Goal: Transaction & Acquisition: Purchase product/service

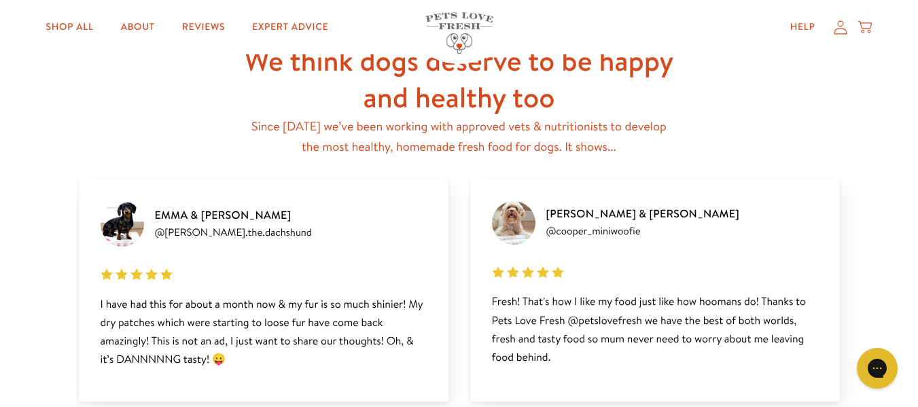
scroll to position [1700, 0]
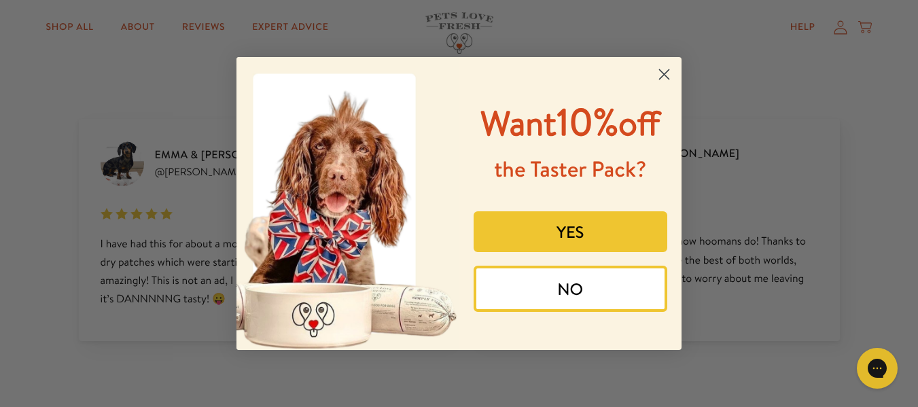
click at [668, 75] on circle "Close dialog" at bounding box center [664, 74] width 22 height 22
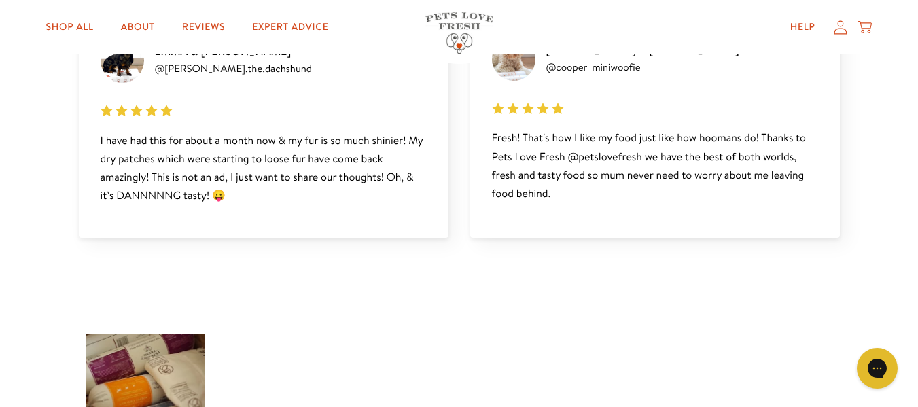
scroll to position [1904, 0]
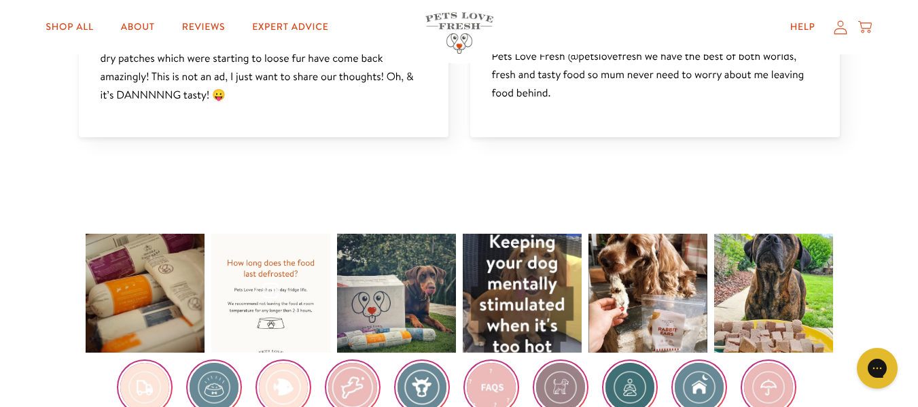
click at [288, 292] on div at bounding box center [270, 293] width 119 height 119
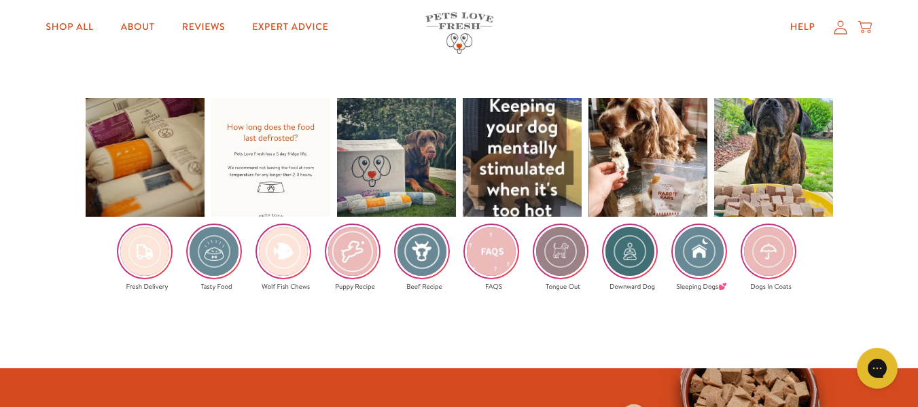
click at [291, 251] on img at bounding box center [283, 251] width 53 height 53
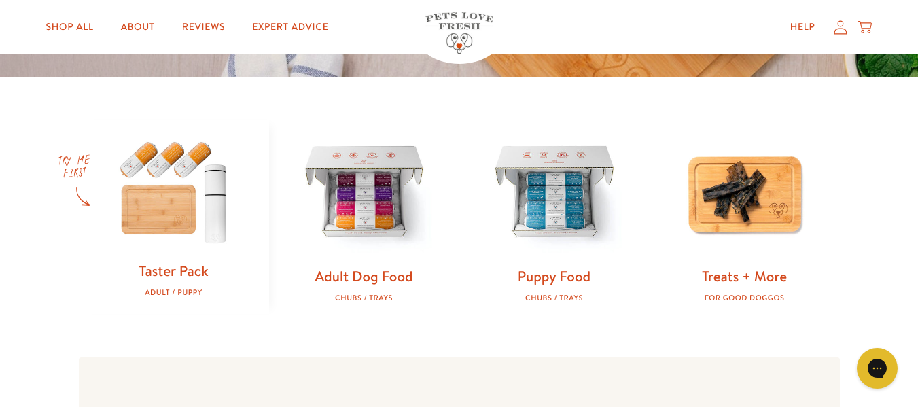
scroll to position [476, 0]
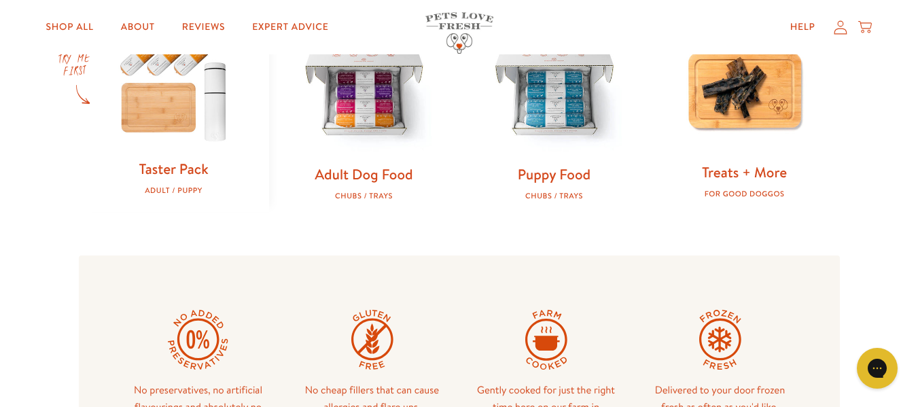
click at [755, 171] on link "Treats + More" at bounding box center [744, 172] width 85 height 20
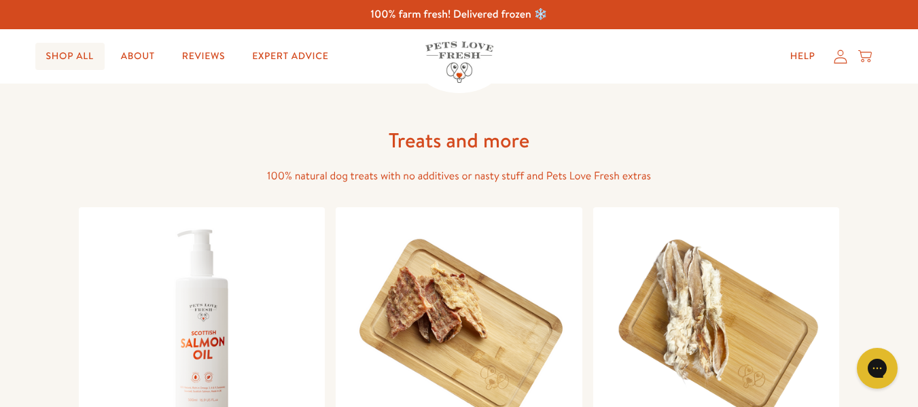
click at [63, 60] on link "Shop All" at bounding box center [69, 56] width 69 height 27
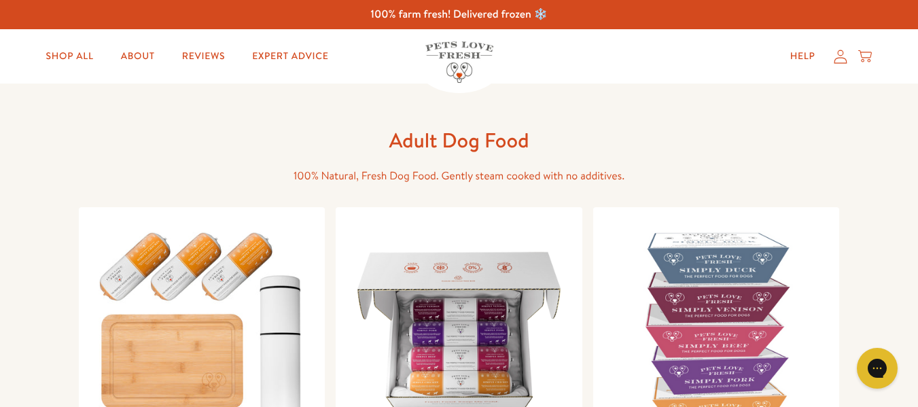
scroll to position [136, 0]
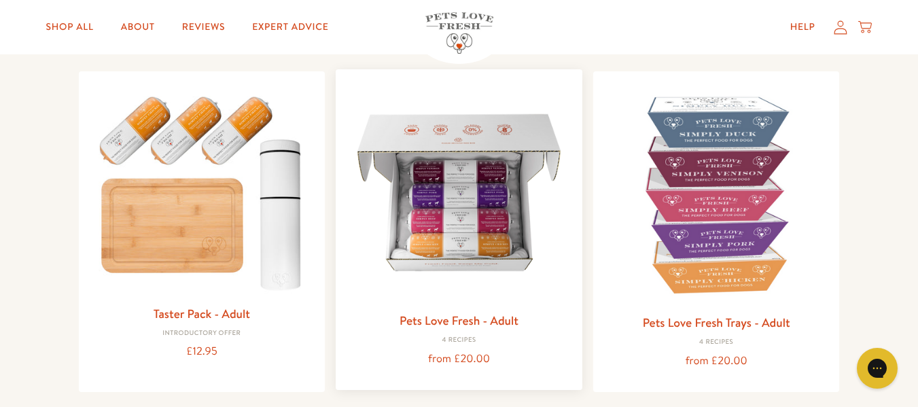
click at [487, 322] on link "Pets Love Fresh - Adult" at bounding box center [459, 320] width 119 height 17
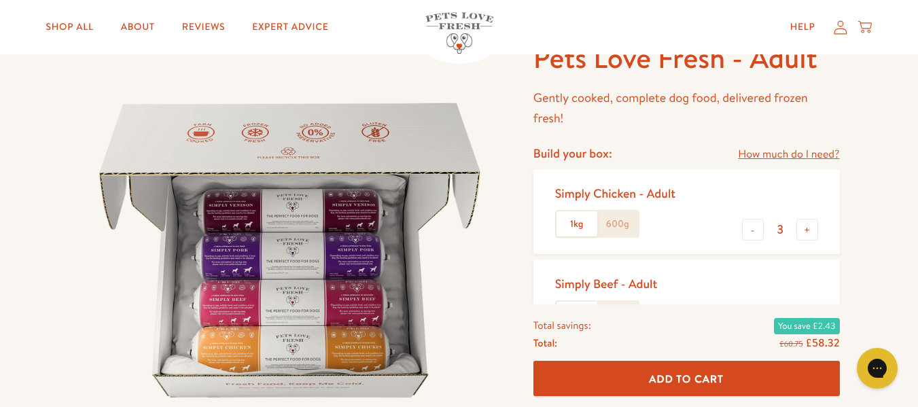
scroll to position [204, 0]
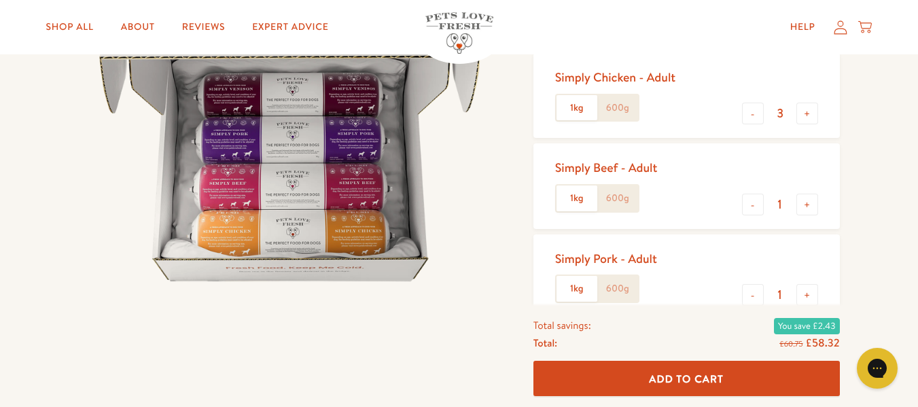
click at [621, 109] on label "600g" at bounding box center [618, 108] width 41 height 26
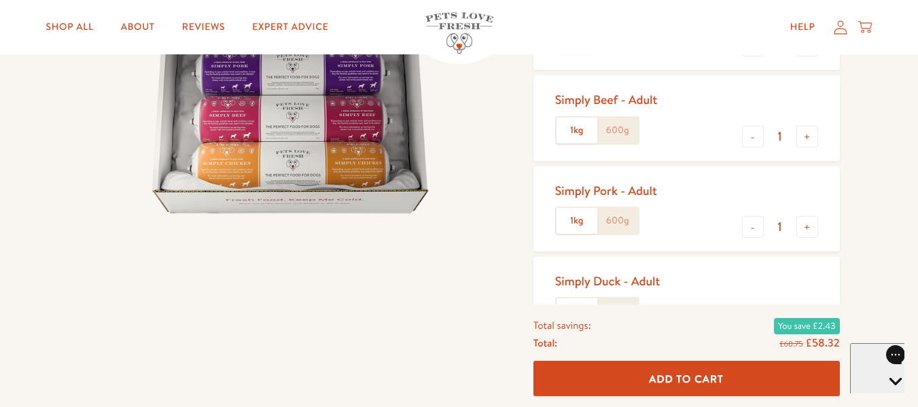
scroll to position [340, 0]
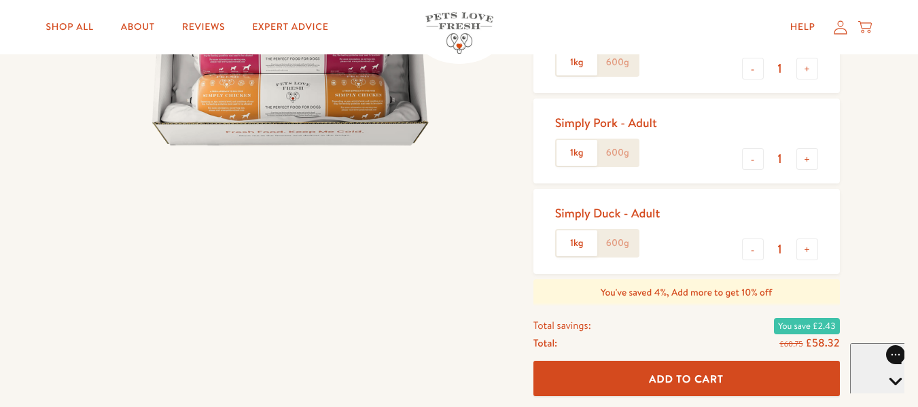
click at [612, 242] on label "600g" at bounding box center [618, 243] width 41 height 26
click at [0, 0] on input "600g" at bounding box center [0, 0] width 0 height 0
click at [618, 156] on label "600g" at bounding box center [618, 153] width 41 height 26
click at [0, 0] on input "600g" at bounding box center [0, 0] width 0 height 0
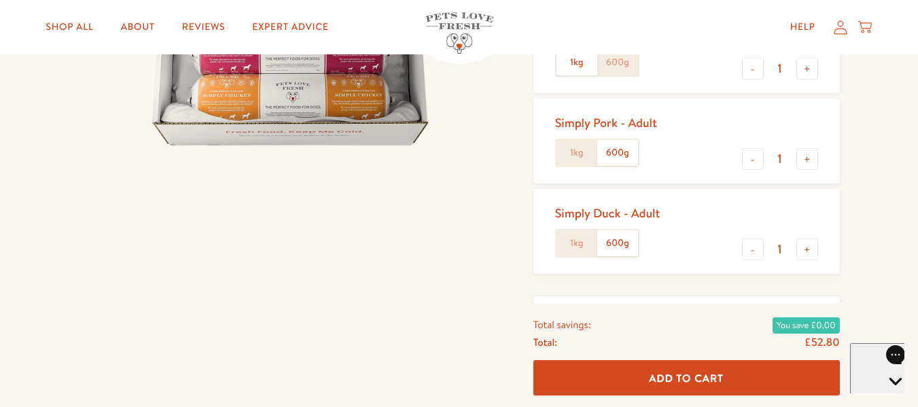
scroll to position [136, 0]
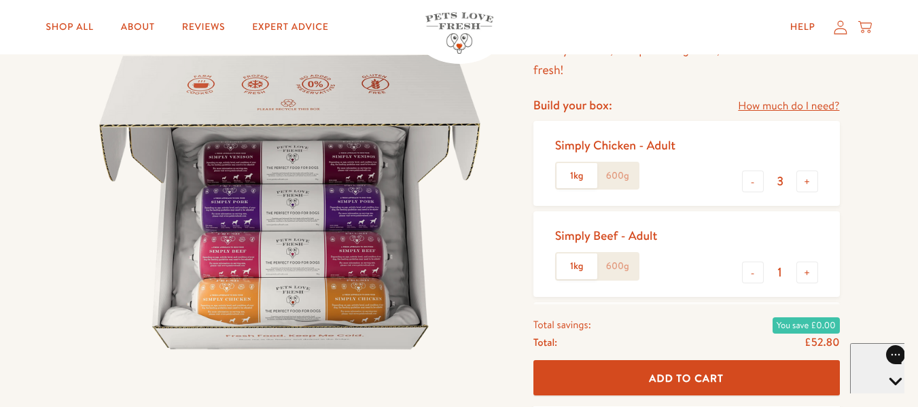
click at [615, 265] on label "600g" at bounding box center [618, 267] width 41 height 26
click at [0, 0] on input "600g" at bounding box center [0, 0] width 0 height 0
click at [623, 179] on label "600g" at bounding box center [618, 176] width 41 height 26
click at [0, 0] on input "600g" at bounding box center [0, 0] width 0 height 0
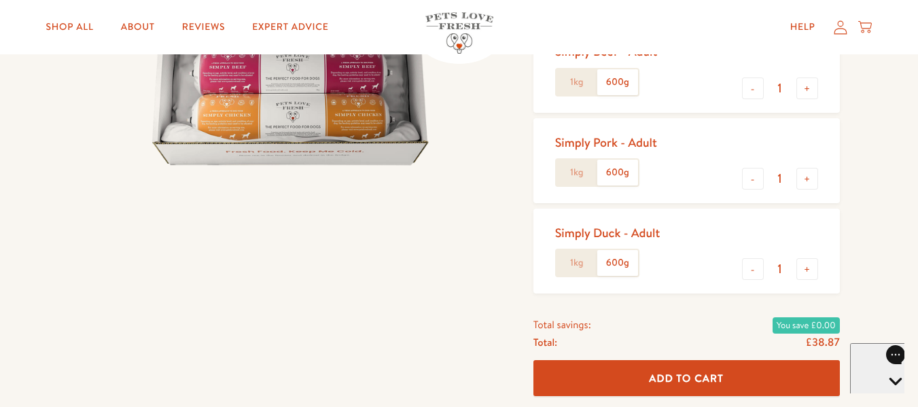
scroll to position [204, 0]
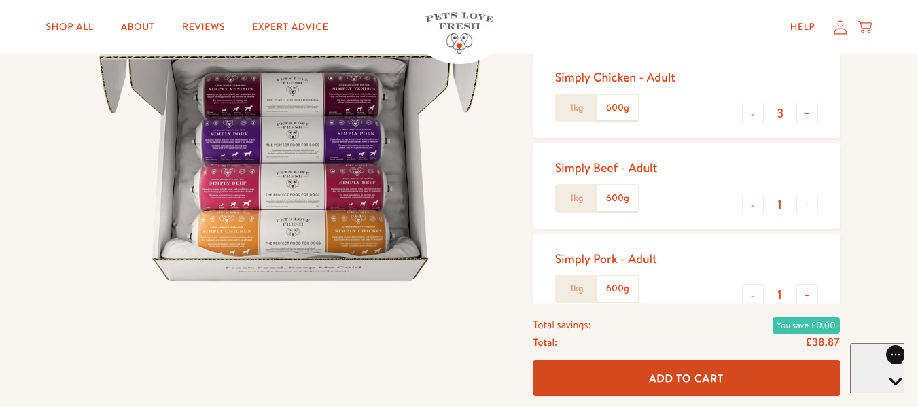
click at [669, 379] on span "Add To Cart" at bounding box center [686, 378] width 75 height 14
click at [813, 299] on button "+" at bounding box center [808, 295] width 22 height 22
type input "2"
click at [749, 207] on button "-" at bounding box center [753, 205] width 22 height 22
type input "0"
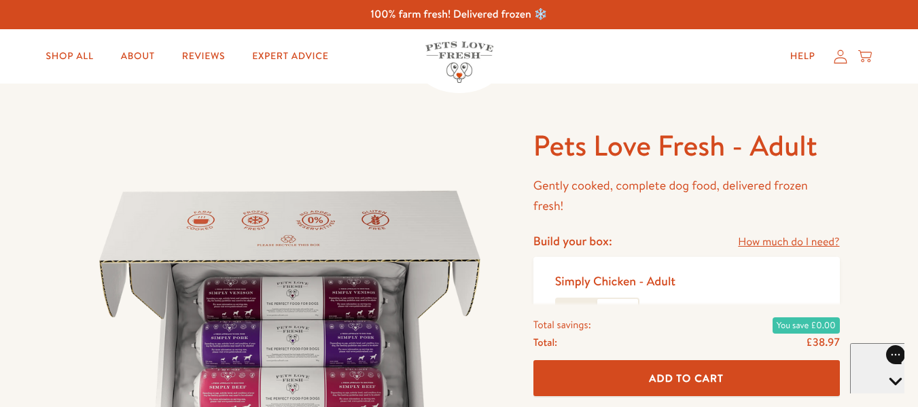
scroll to position [136, 0]
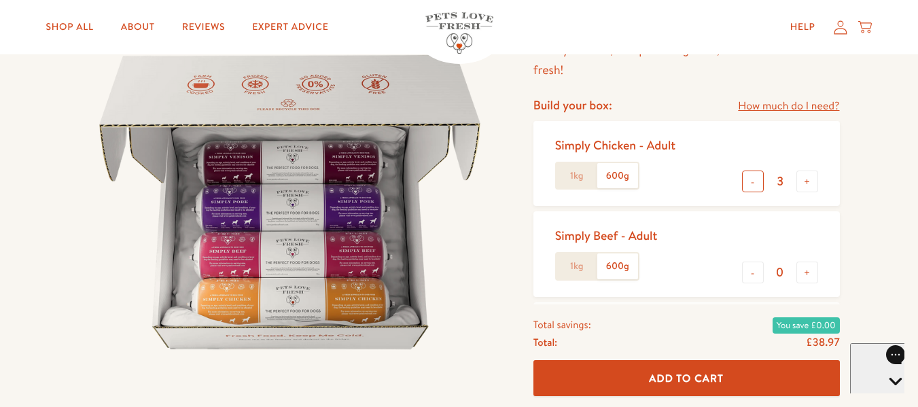
click at [755, 187] on button "-" at bounding box center [753, 182] width 22 height 22
type input "1"
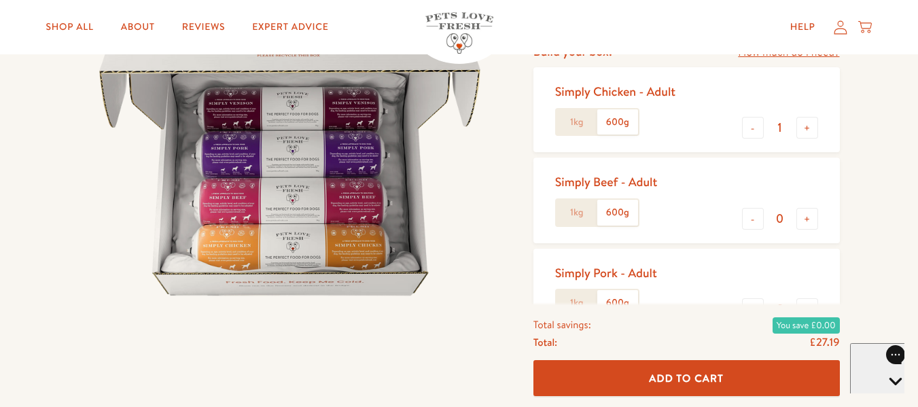
scroll to position [272, 0]
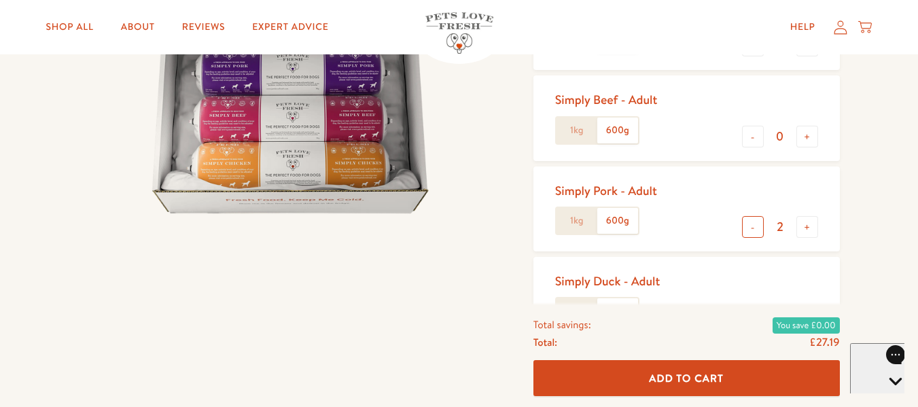
click at [753, 230] on button "-" at bounding box center [753, 227] width 22 height 22
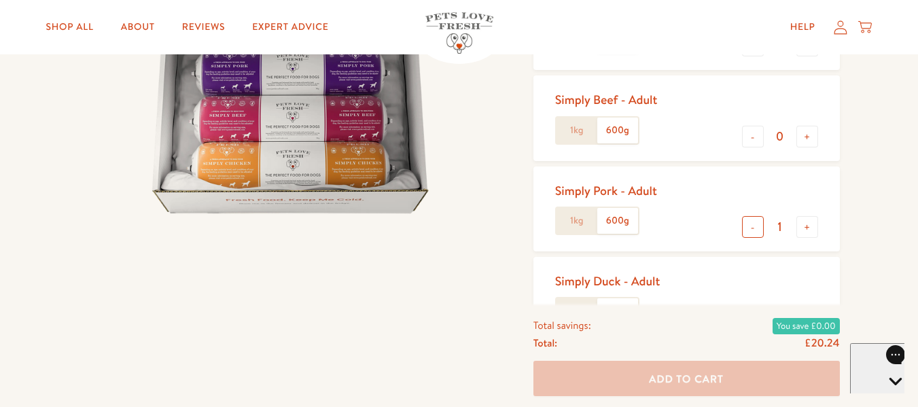
click at [753, 230] on button "-" at bounding box center [753, 227] width 22 height 22
type input "0"
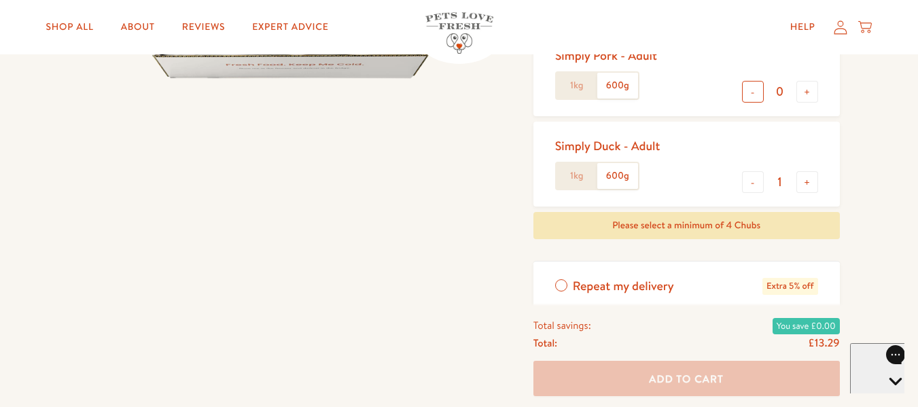
scroll to position [408, 0]
click at [755, 183] on button "-" at bounding box center [753, 182] width 22 height 22
type input "0"
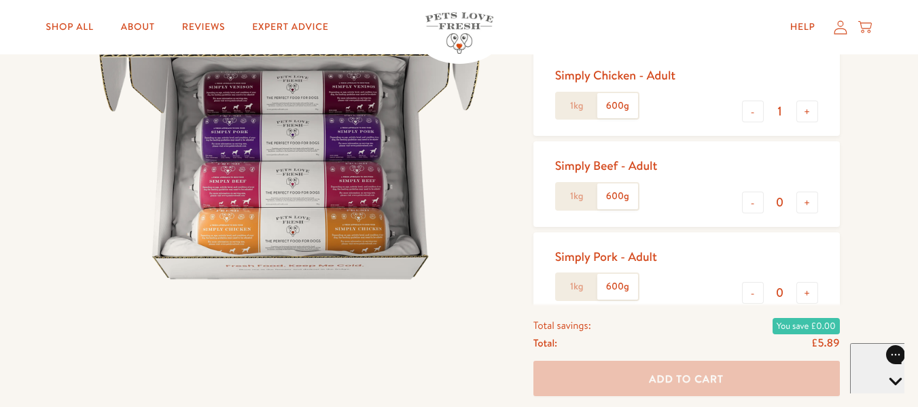
scroll to position [272, 0]
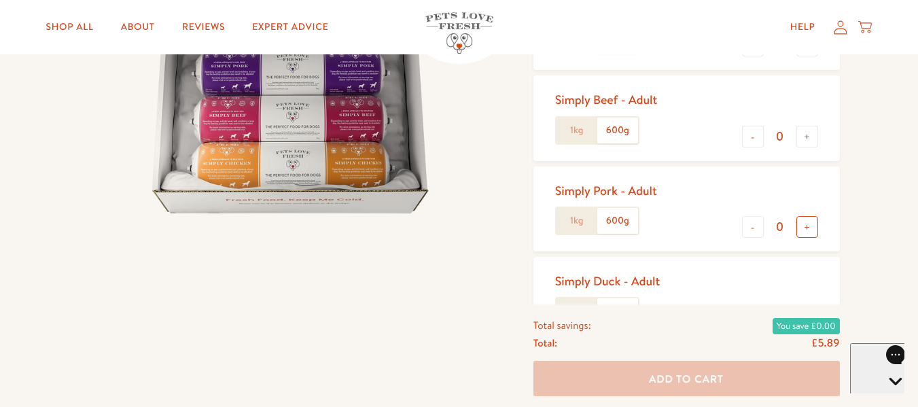
click at [815, 225] on button "+" at bounding box center [808, 227] width 22 height 22
type input "2"
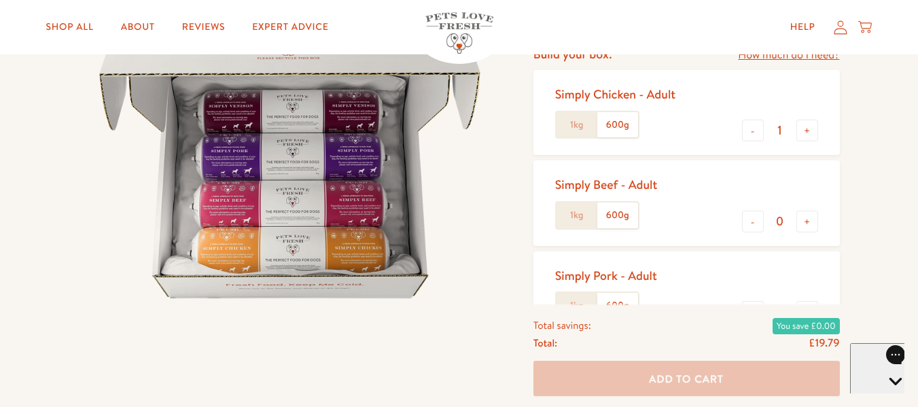
scroll to position [68, 0]
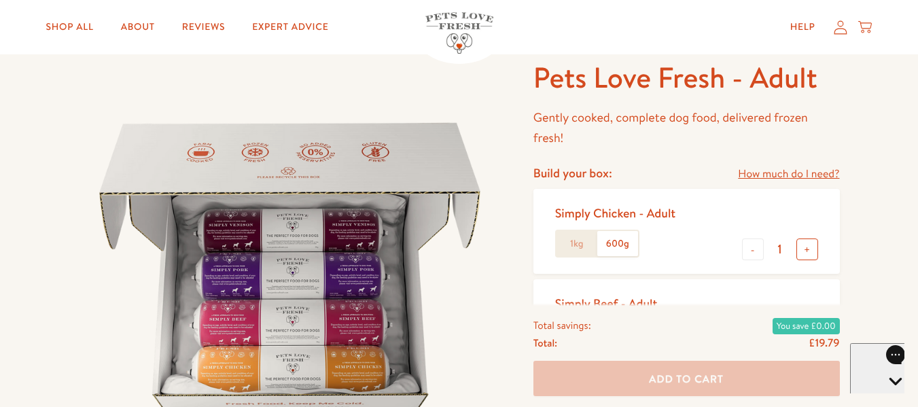
click at [806, 250] on button "+" at bounding box center [808, 250] width 22 height 22
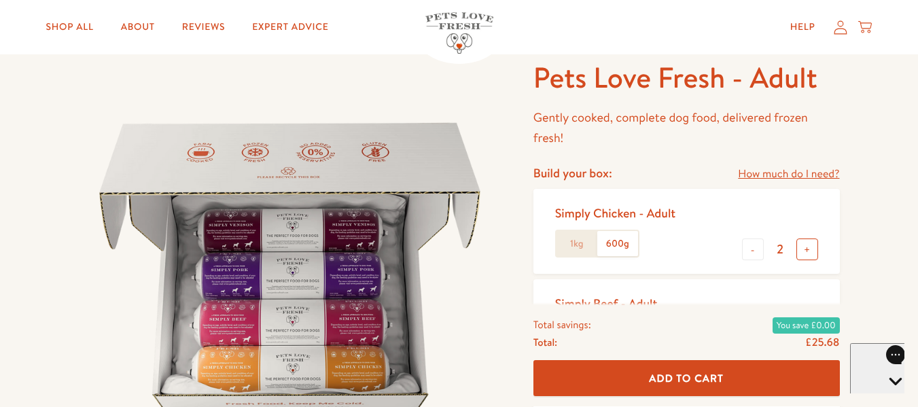
click at [806, 250] on button "+" at bounding box center [808, 250] width 22 height 22
type input "3"
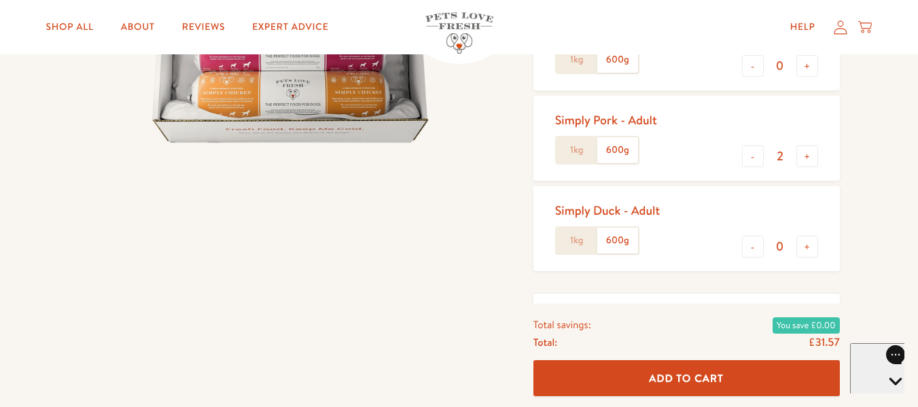
scroll to position [408, 0]
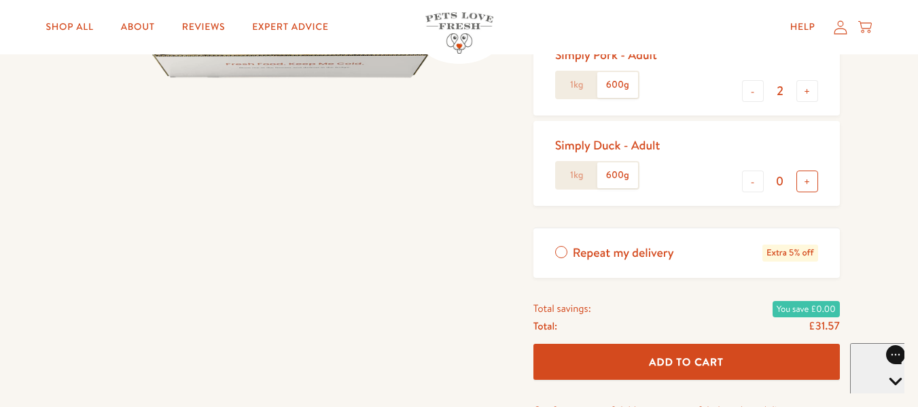
drag, startPoint x: 804, startPoint y: 183, endPoint x: 858, endPoint y: 218, distance: 64.9
click at [804, 184] on button "+" at bounding box center [808, 182] width 22 height 22
type input "1"
click at [683, 359] on span "Add To Cart" at bounding box center [686, 362] width 75 height 14
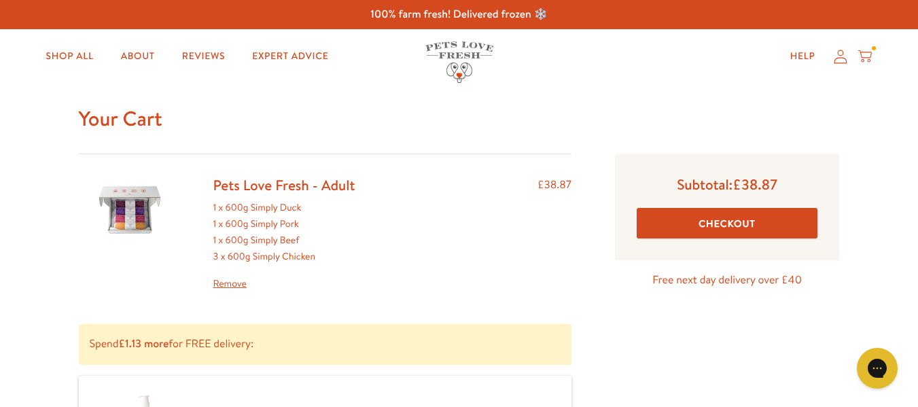
click at [733, 221] on button "Checkout" at bounding box center [728, 223] width 182 height 31
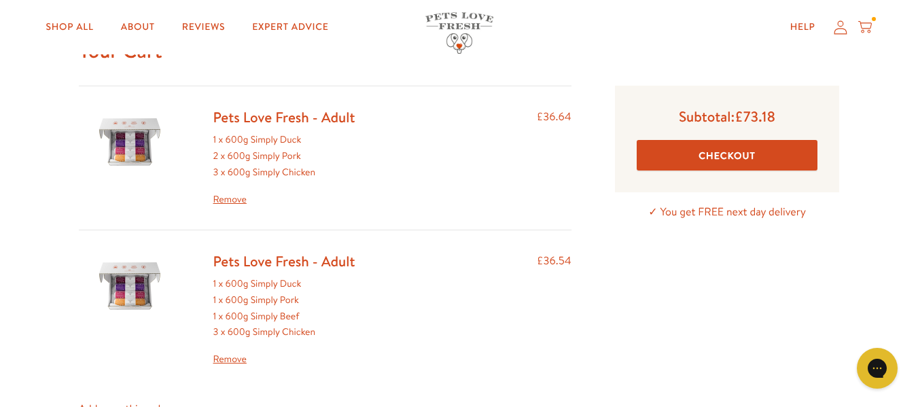
scroll to position [204, 0]
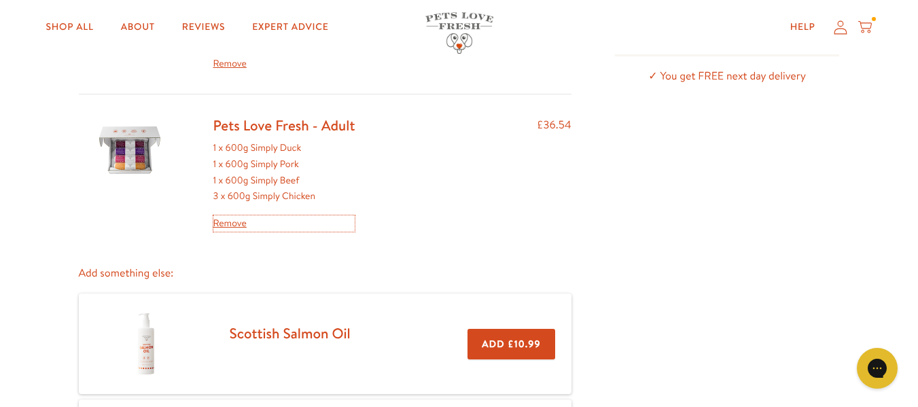
drag, startPoint x: 228, startPoint y: 222, endPoint x: 270, endPoint y: 236, distance: 44.3
click at [228, 222] on link "Remove" at bounding box center [284, 224] width 142 height 16
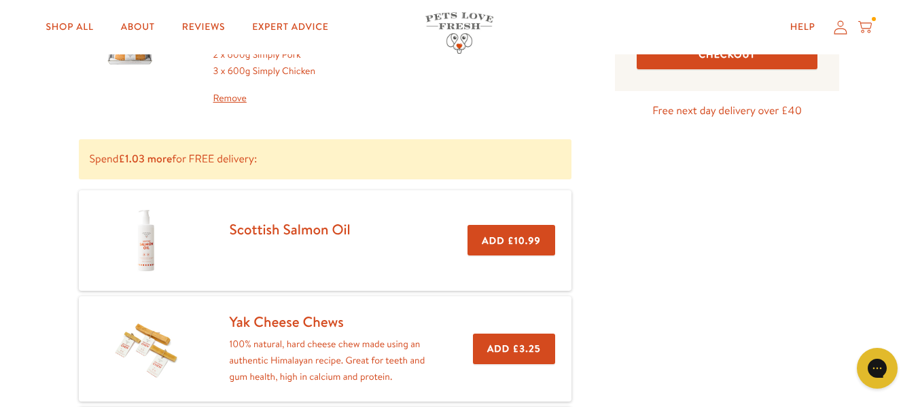
scroll to position [272, 0]
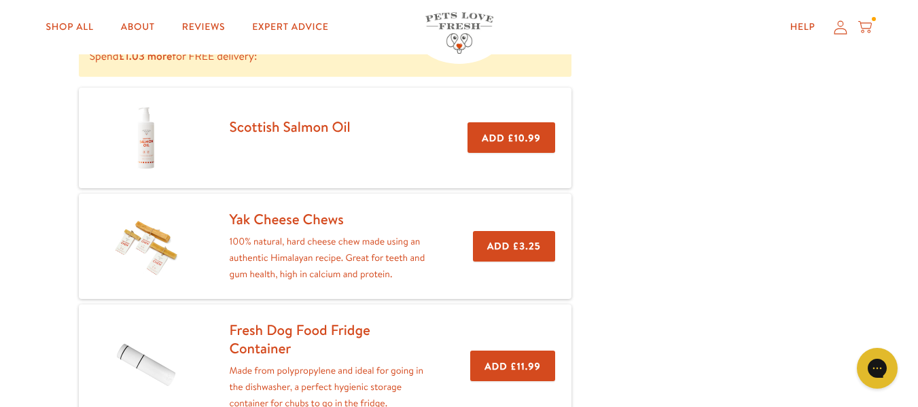
click at [517, 237] on button "Add £3.25" at bounding box center [514, 246] width 82 height 31
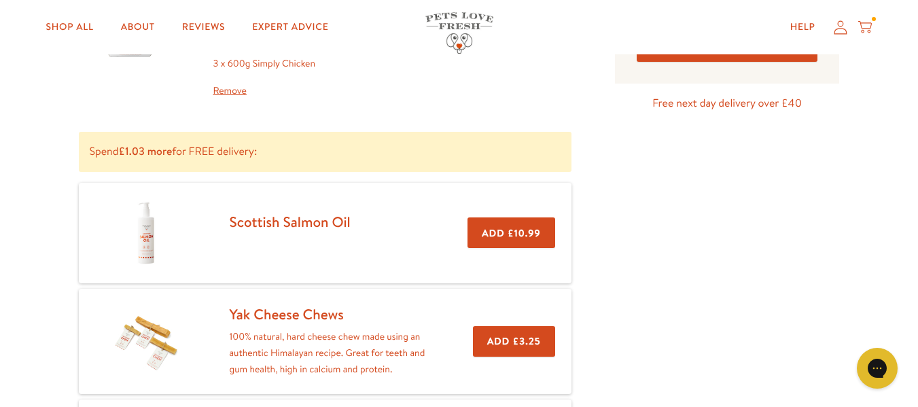
scroll to position [272, 0]
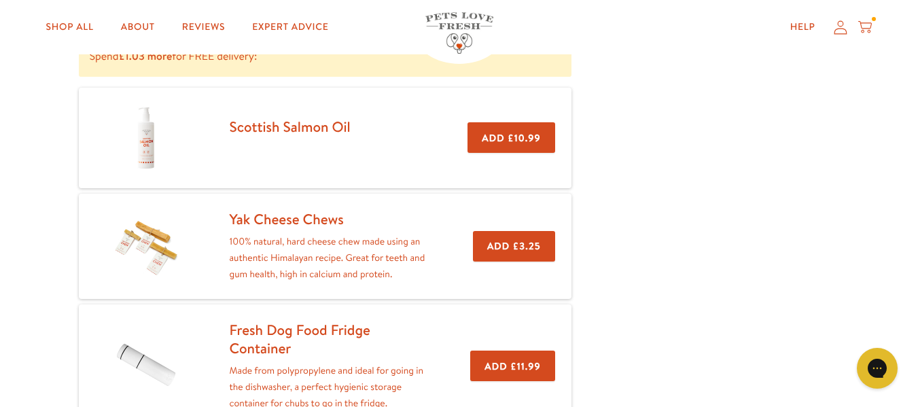
click at [525, 244] on button "Add £3.25" at bounding box center [514, 246] width 82 height 31
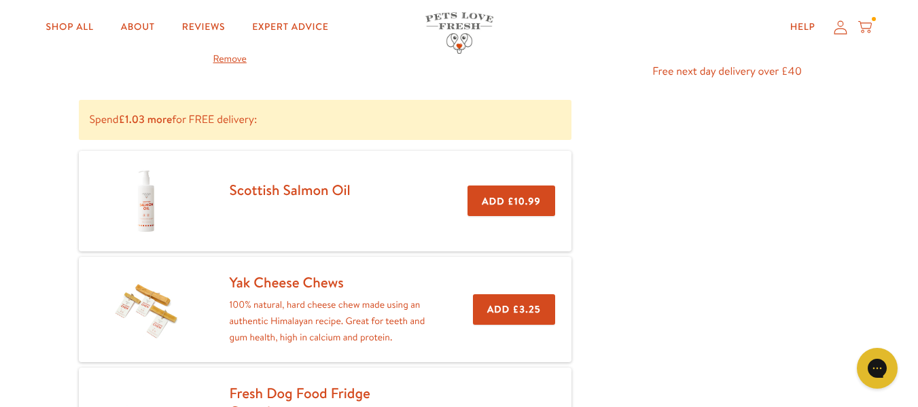
scroll to position [68, 0]
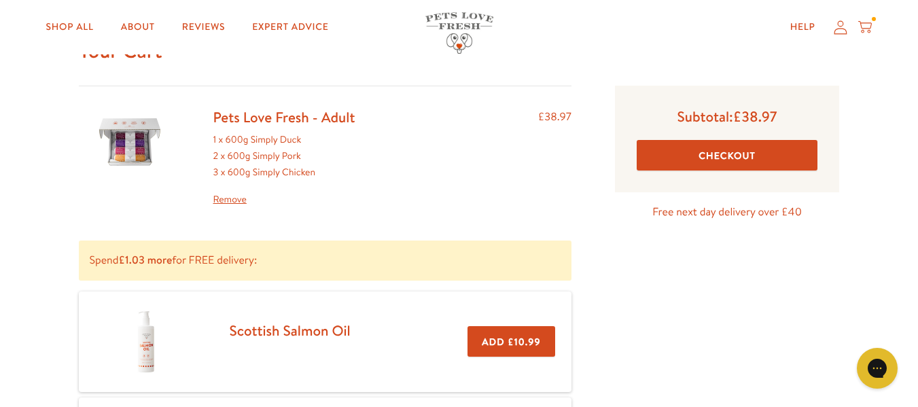
click at [735, 155] on button "Checkout" at bounding box center [728, 155] width 182 height 31
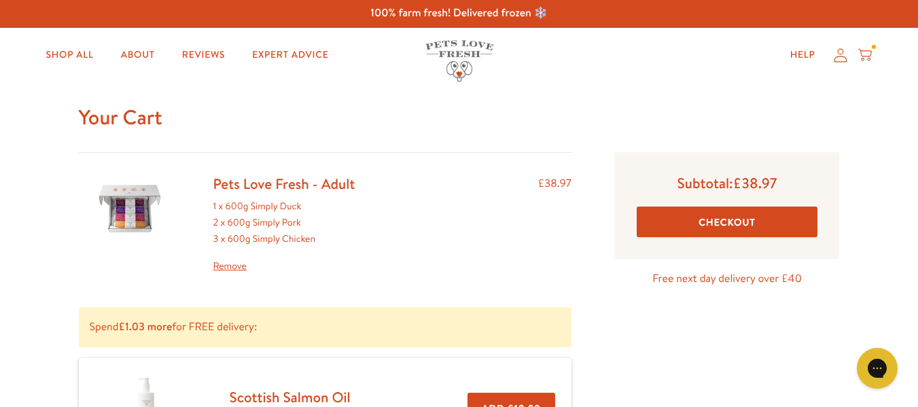
scroll to position [0, 0]
